Goal: Task Accomplishment & Management: Complete application form

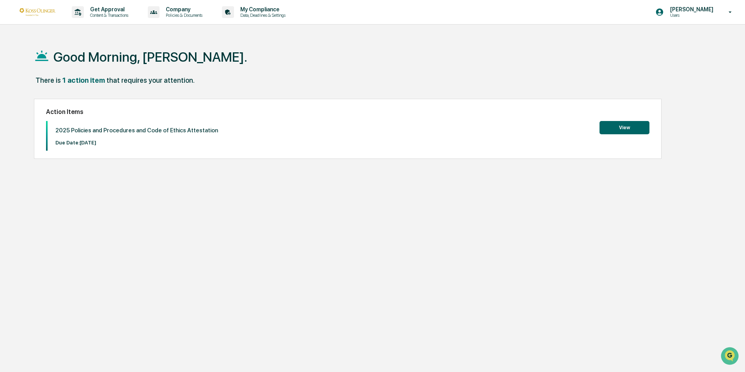
click at [613, 129] on button "View" at bounding box center [624, 127] width 50 height 13
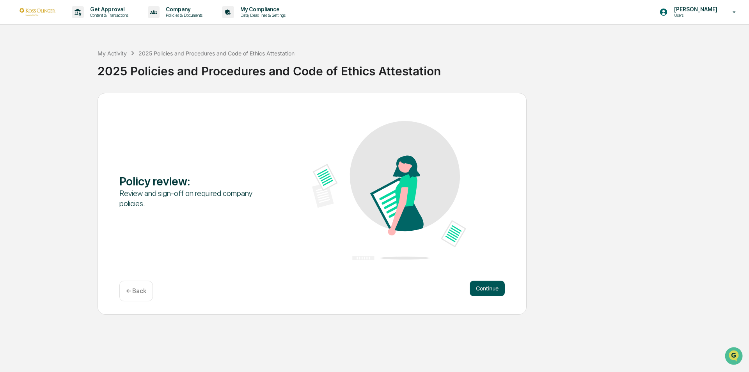
click at [488, 287] on button "Continue" at bounding box center [486, 288] width 35 height 16
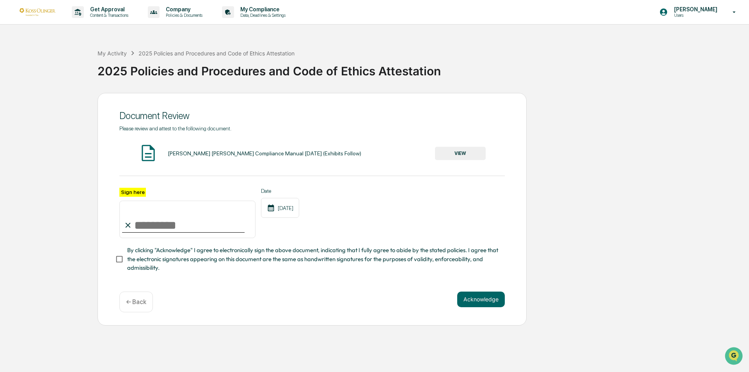
click at [175, 156] on div "[PERSON_NAME] [PERSON_NAME] Compliance Manual [DATE] (Exhibits Follow)" at bounding box center [264, 153] width 193 height 6
click at [302, 151] on div "[PERSON_NAME] [PERSON_NAME] Compliance Manual [DATE] (Exhibits Follow)" at bounding box center [264, 153] width 193 height 6
click at [151, 154] on img at bounding box center [147, 152] width 19 height 19
click at [172, 218] on input "Sign here" at bounding box center [187, 218] width 136 height 37
type input "**********"
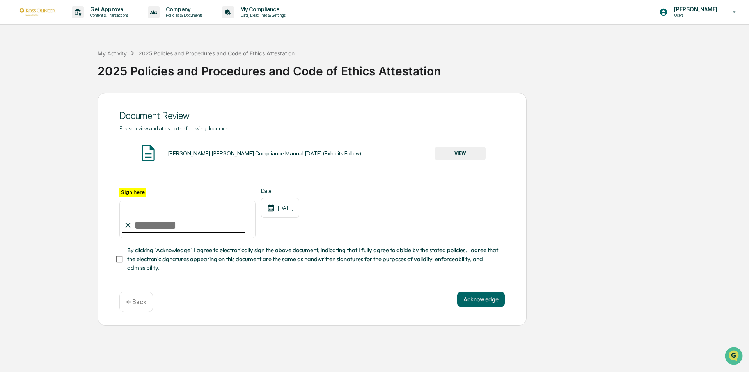
click at [149, 222] on input "Sign here" at bounding box center [187, 218] width 136 height 37
type input "**********"
click at [475, 303] on button "Acknowledge" at bounding box center [481, 299] width 48 height 16
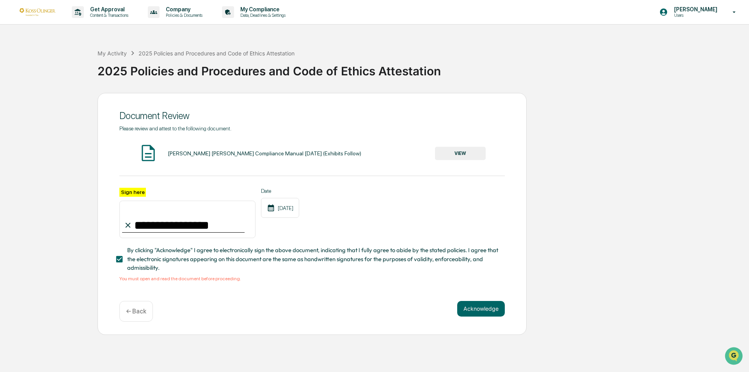
click at [457, 152] on button "VIEW" at bounding box center [460, 153] width 51 height 13
